Goal: Task Accomplishment & Management: Manage account settings

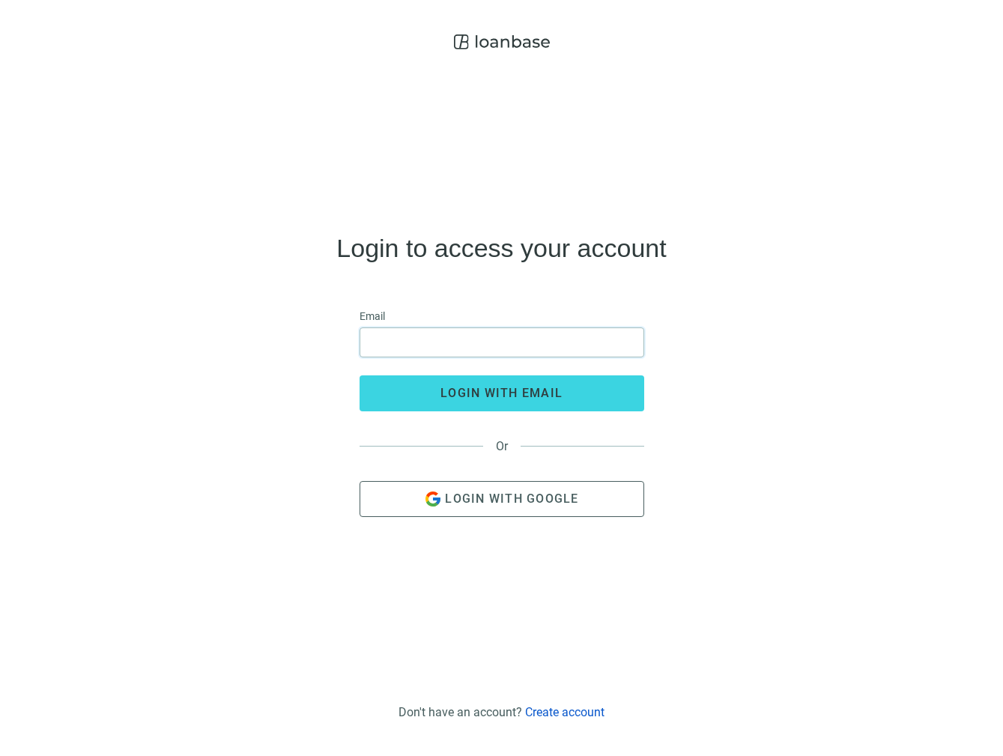
click at [506, 332] on input "email" at bounding box center [501, 342] width 265 height 28
type input "**********"
click at [360, 375] on button "login with email" at bounding box center [502, 393] width 285 height 36
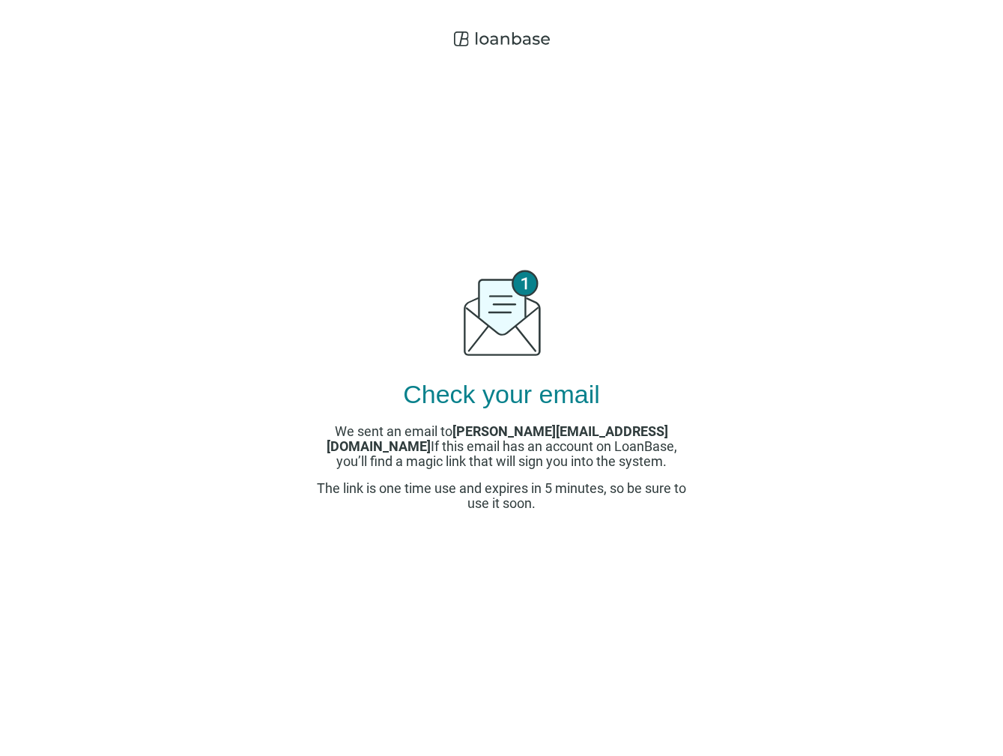
drag, startPoint x: 799, startPoint y: 271, endPoint x: 836, endPoint y: 205, distance: 76.5
click at [799, 271] on div "Check your email We sent an email to michael@insigniamortgage.com If this email…" at bounding box center [501, 378] width 1003 height 756
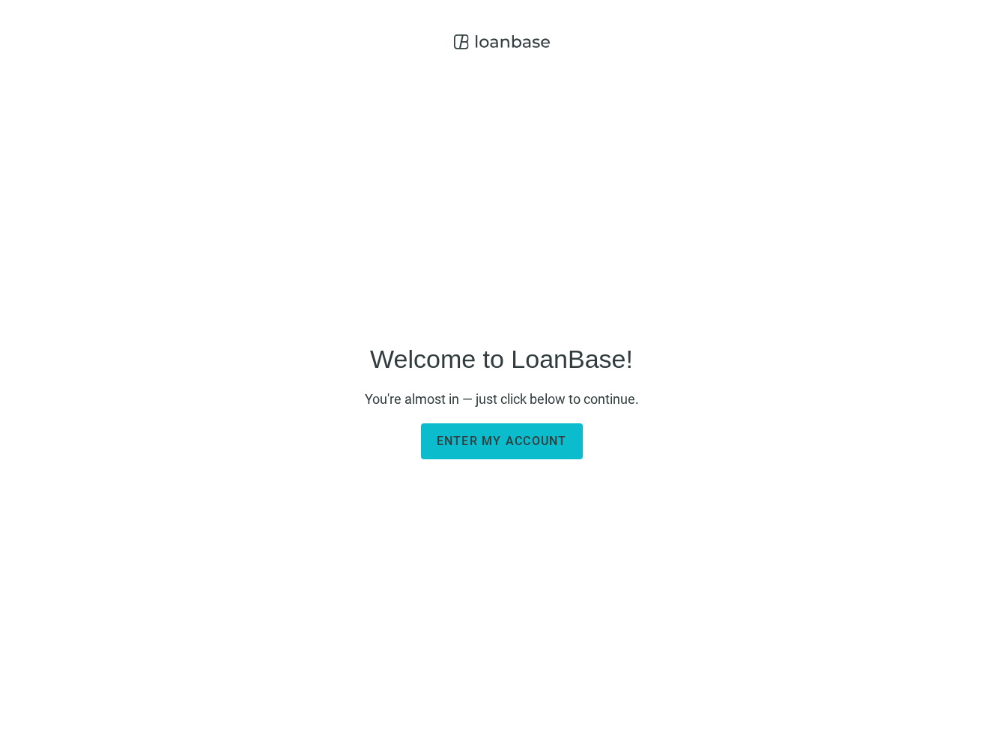
click at [546, 438] on span "Enter my account" at bounding box center [502, 441] width 130 height 14
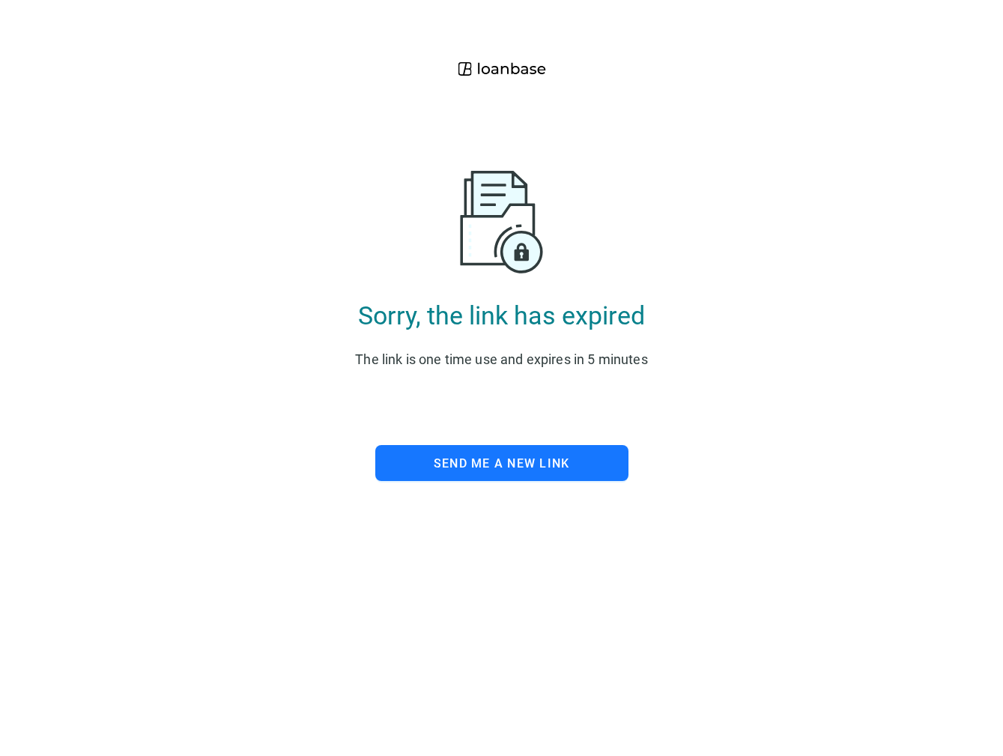
click at [707, 202] on div "Sorry, the link has expired The link is one time use and expires in 5 minutes S…" at bounding box center [501, 240] width 1003 height 481
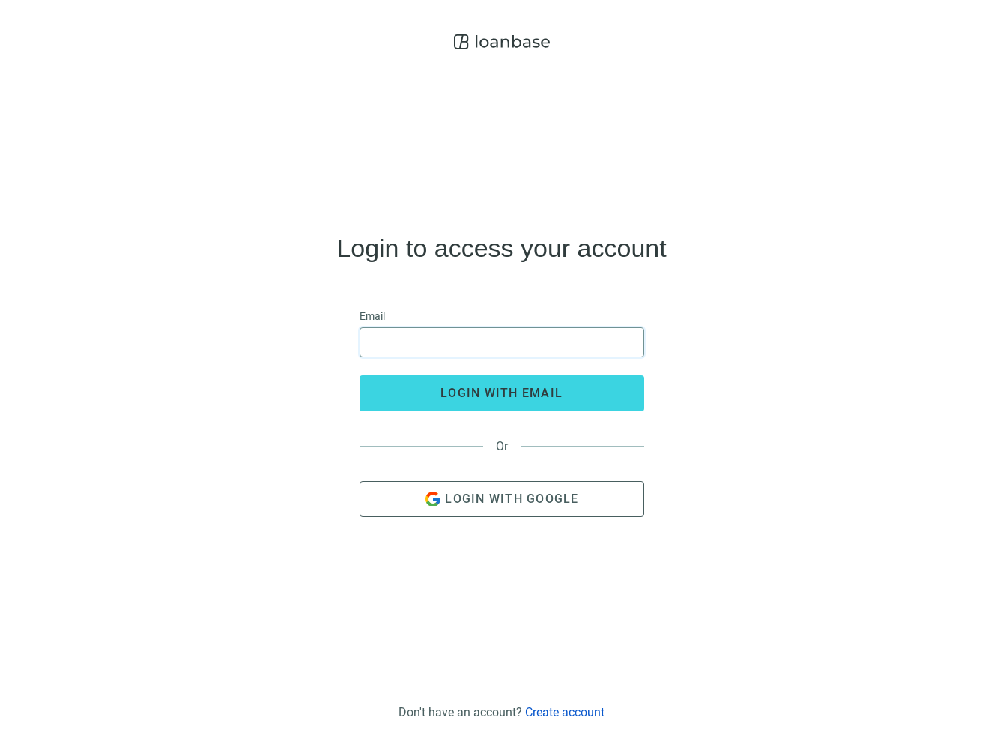
click at [491, 349] on input "email" at bounding box center [501, 342] width 265 height 28
type input "**********"
click at [360, 375] on button "login with email" at bounding box center [502, 393] width 285 height 36
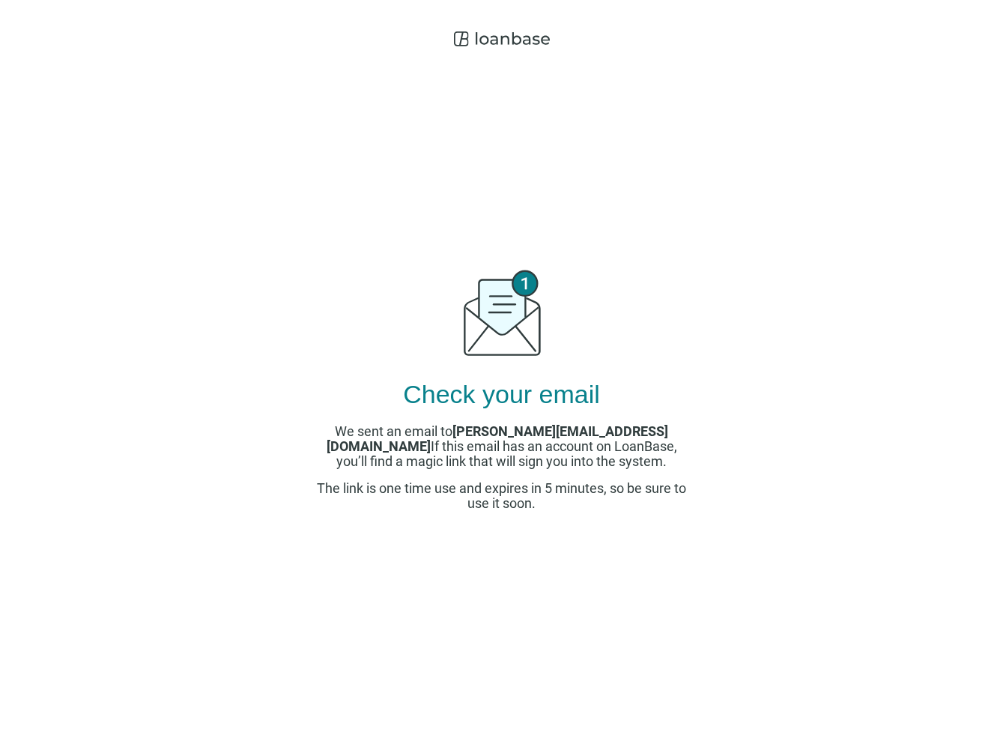
click at [672, 203] on div "Check your email We sent an email to michael@insigniamortgage.com If this email…" at bounding box center [502, 385] width 375 height 663
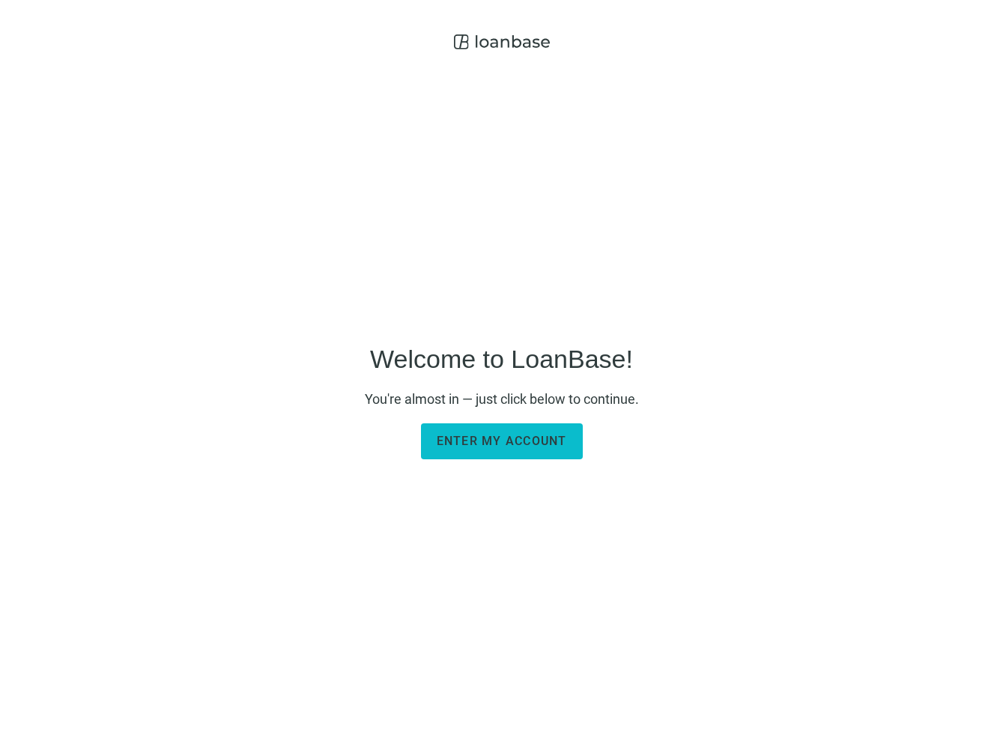
click at [524, 439] on span "Enter my account" at bounding box center [502, 441] width 130 height 14
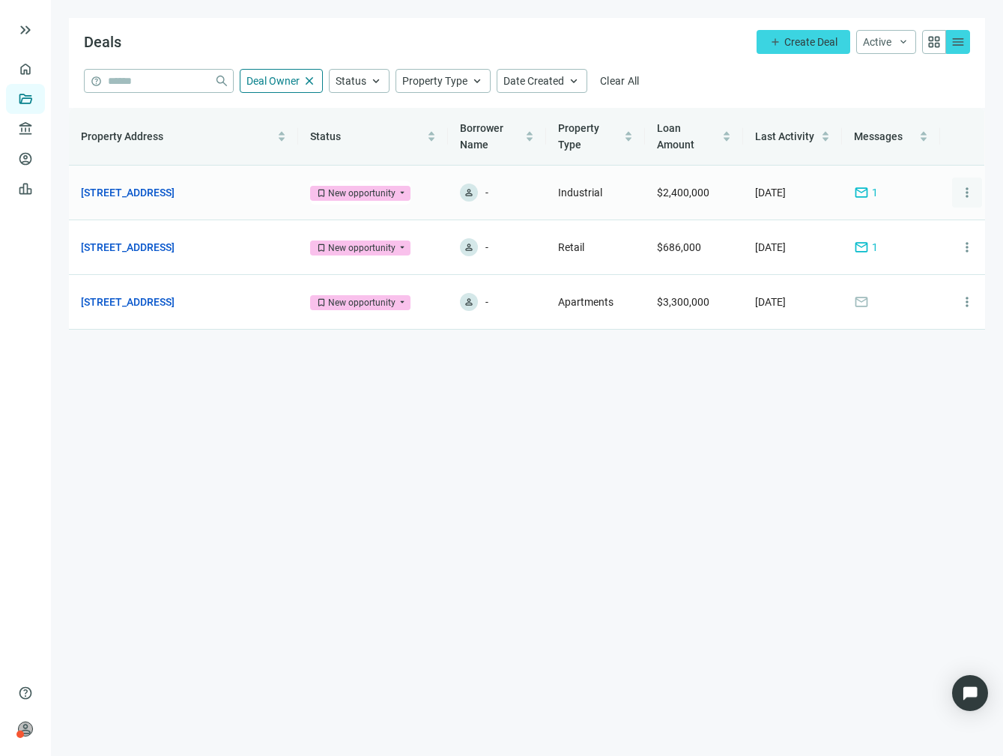
click at [960, 193] on span "more_vert" at bounding box center [967, 192] width 15 height 15
click at [907, 259] on span "Archive" at bounding box center [907, 257] width 34 height 12
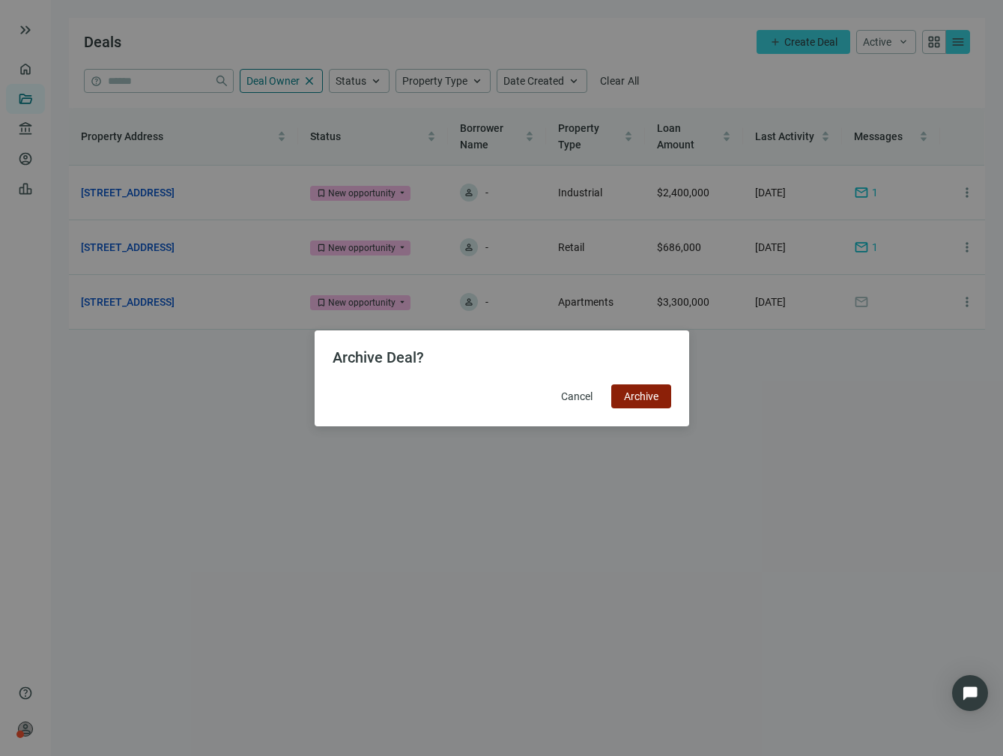
click at [662, 399] on button "Archive" at bounding box center [641, 396] width 60 height 24
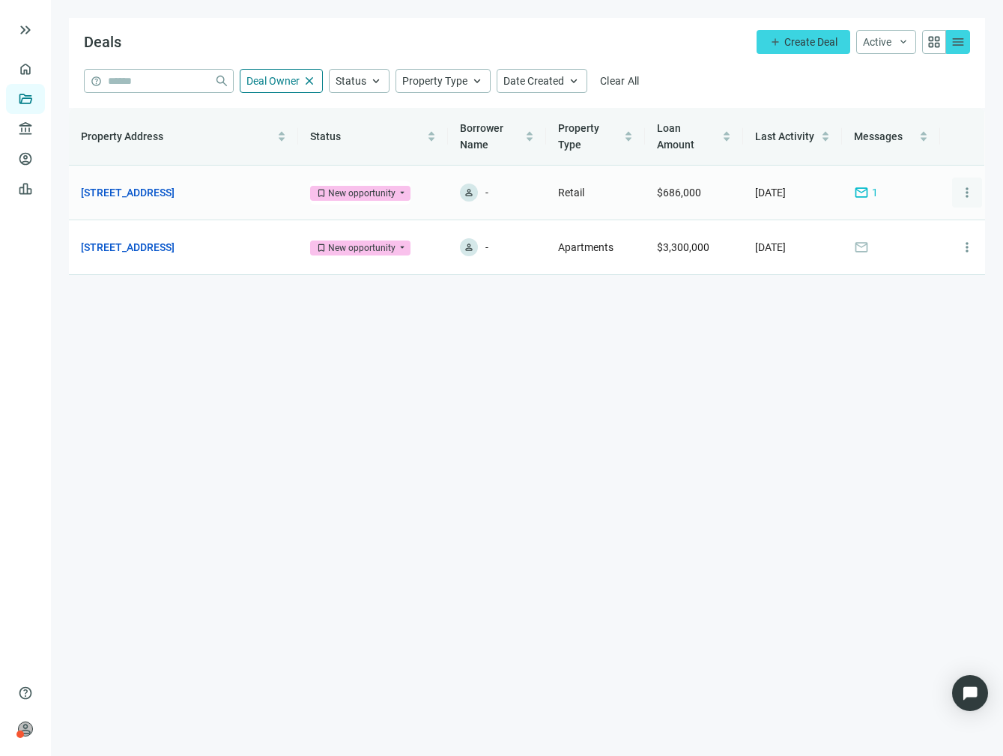
click at [970, 193] on span "more_vert" at bounding box center [967, 192] width 15 height 15
click at [910, 262] on span "Archive" at bounding box center [907, 257] width 34 height 12
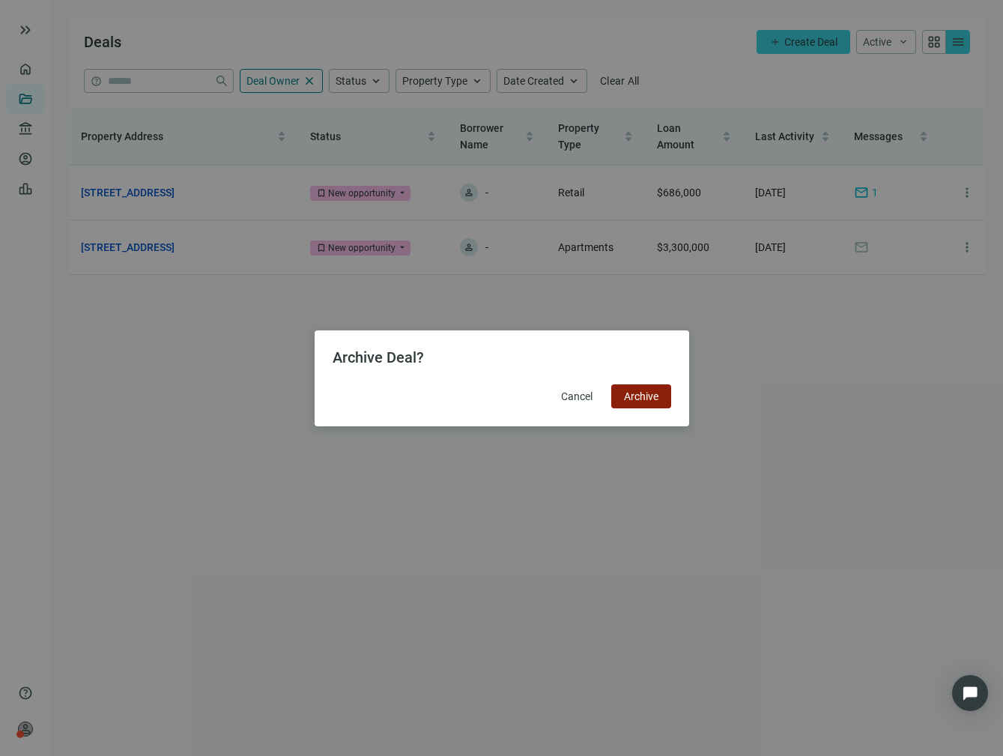
click at [645, 393] on span "Archive" at bounding box center [641, 396] width 34 height 12
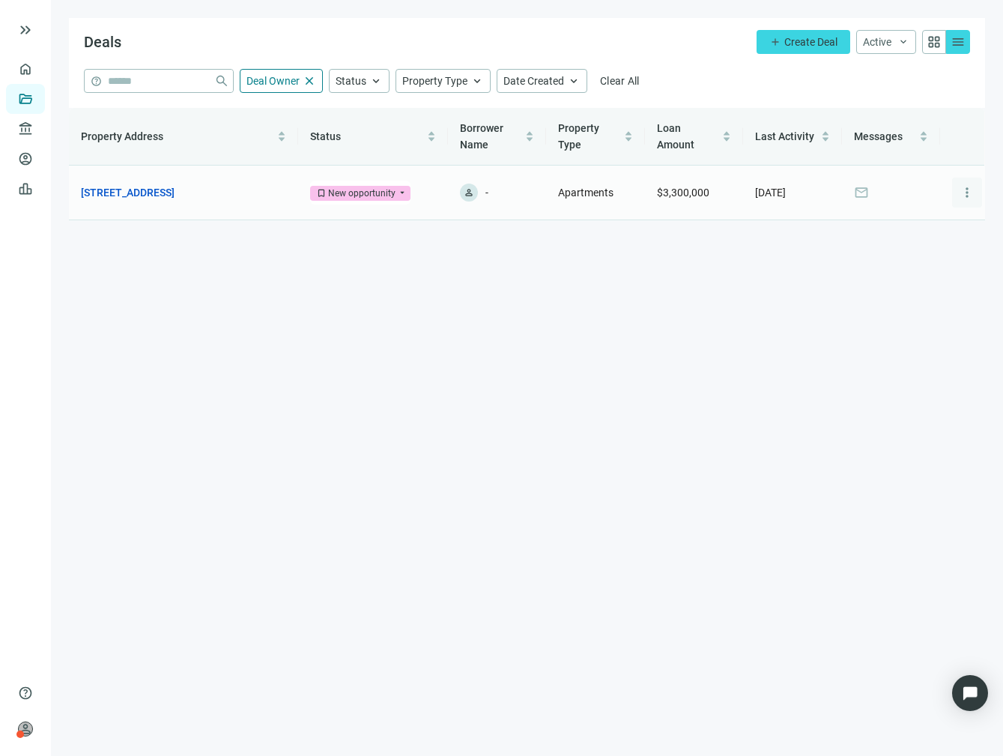
click at [966, 190] on span "more_vert" at bounding box center [967, 192] width 15 height 15
click at [945, 265] on div "archive Archive" at bounding box center [918, 258] width 130 height 27
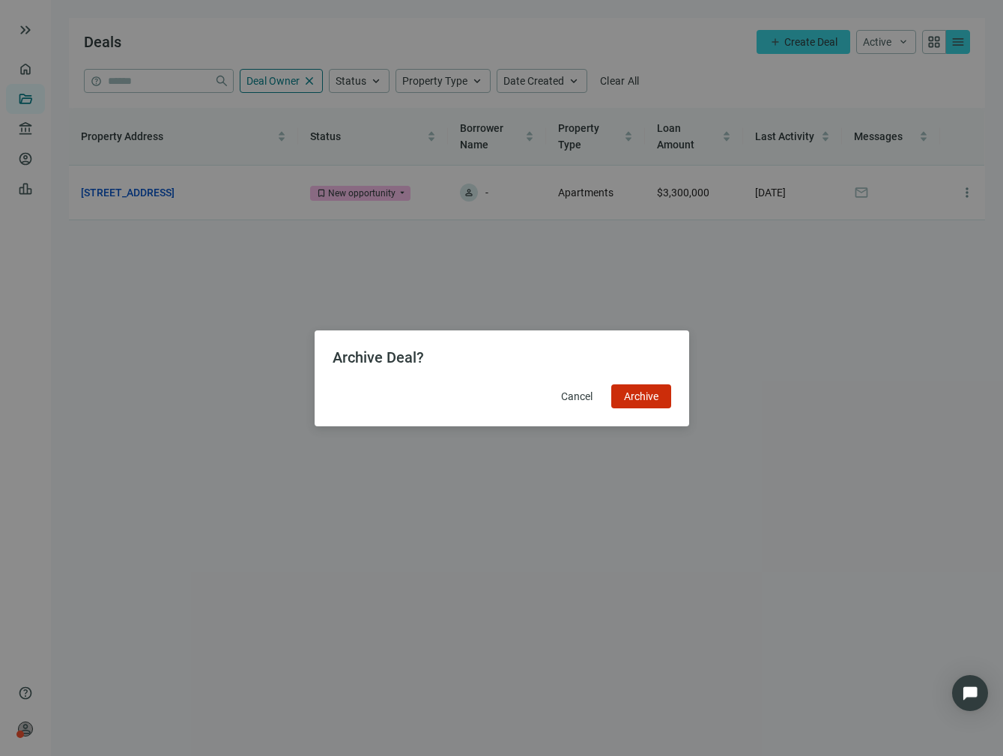
click at [642, 382] on div "Archive Deal? Cancel Archive" at bounding box center [502, 378] width 339 height 60
click at [641, 391] on span "Archive" at bounding box center [641, 396] width 34 height 12
